Goal: Transaction & Acquisition: Register for event/course

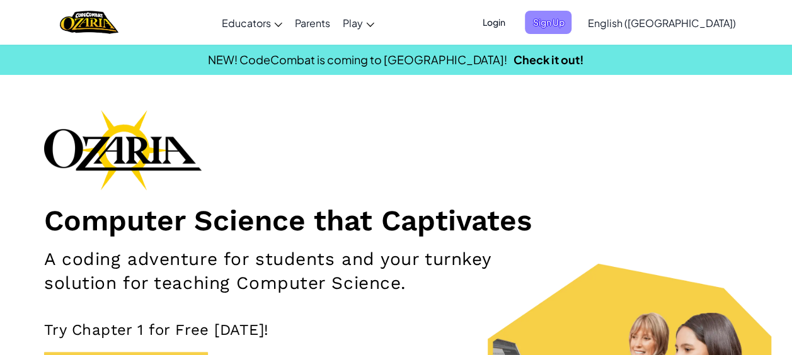
click at [572, 24] on span "Sign Up" at bounding box center [548, 22] width 47 height 23
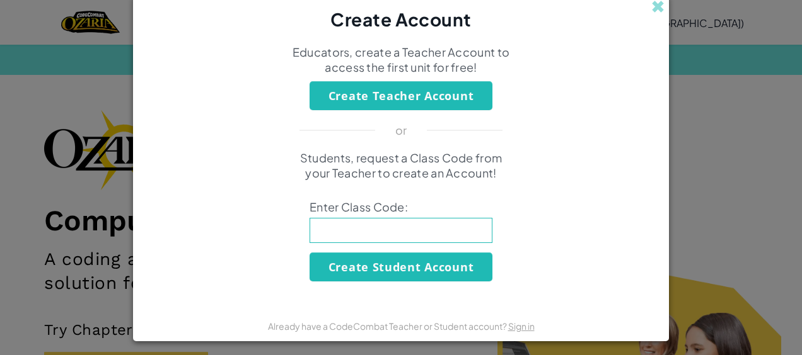
click at [395, 228] on input at bounding box center [400, 230] width 183 height 25
type input "NightBackSing"
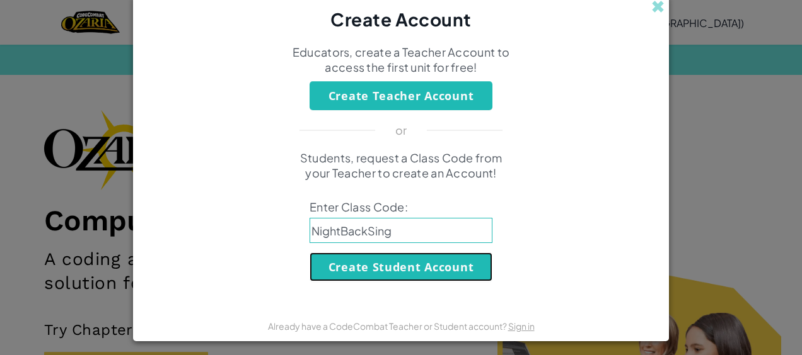
click at [404, 265] on button "Create Student Account" at bounding box center [400, 267] width 183 height 29
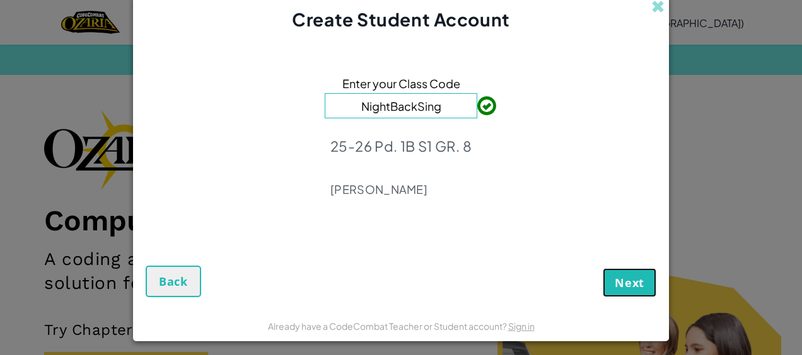
click at [625, 280] on span "Next" at bounding box center [629, 282] width 30 height 15
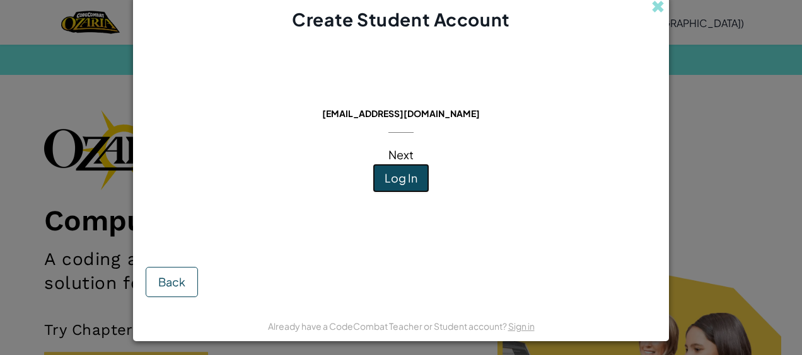
click at [413, 181] on button "Log In" at bounding box center [400, 178] width 57 height 29
